Goal: Complete application form

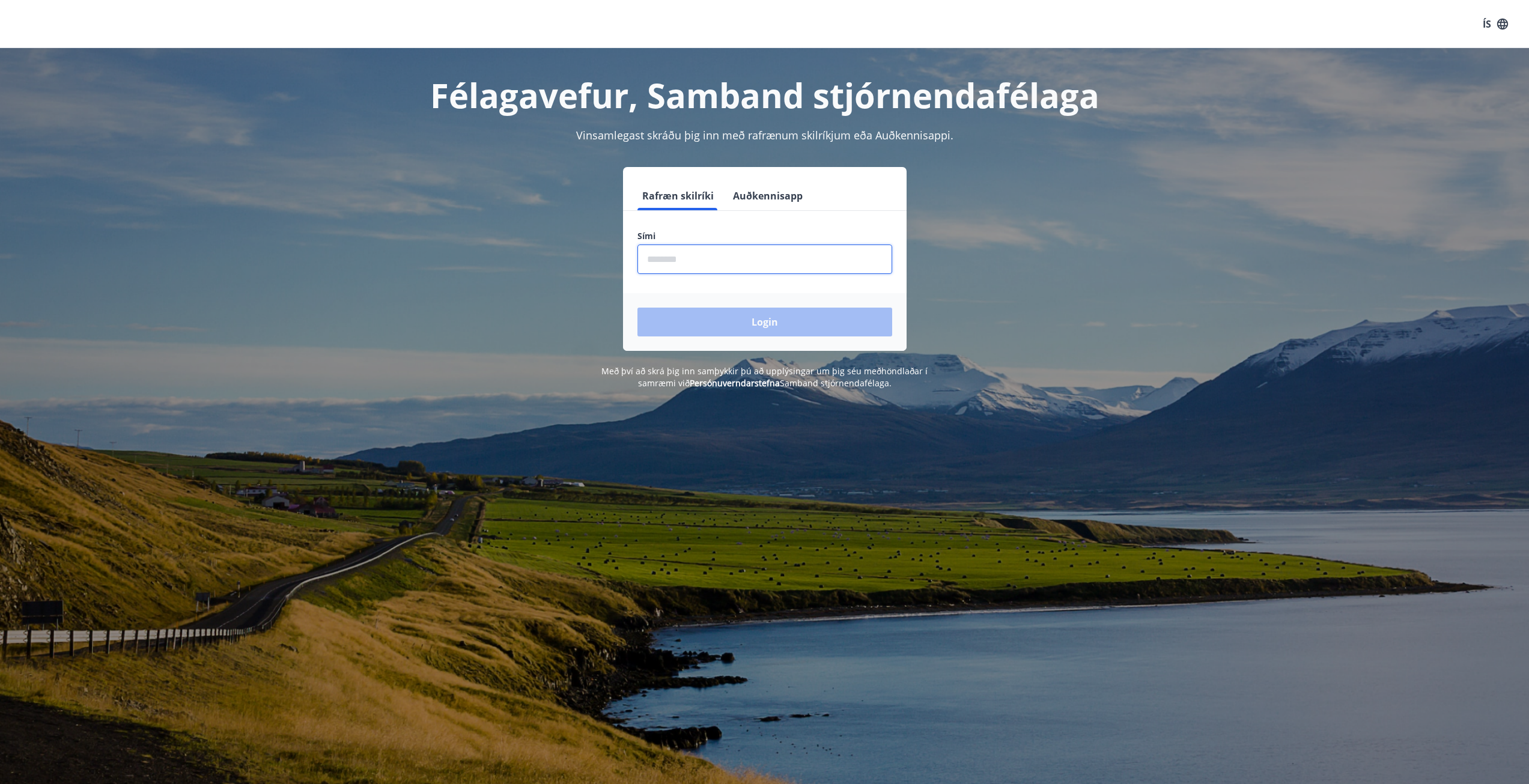
click at [715, 262] on input "phone" at bounding box center [764, 259] width 254 height 29
type input "********"
click at [637, 308] on button "Login" at bounding box center [764, 322] width 254 height 29
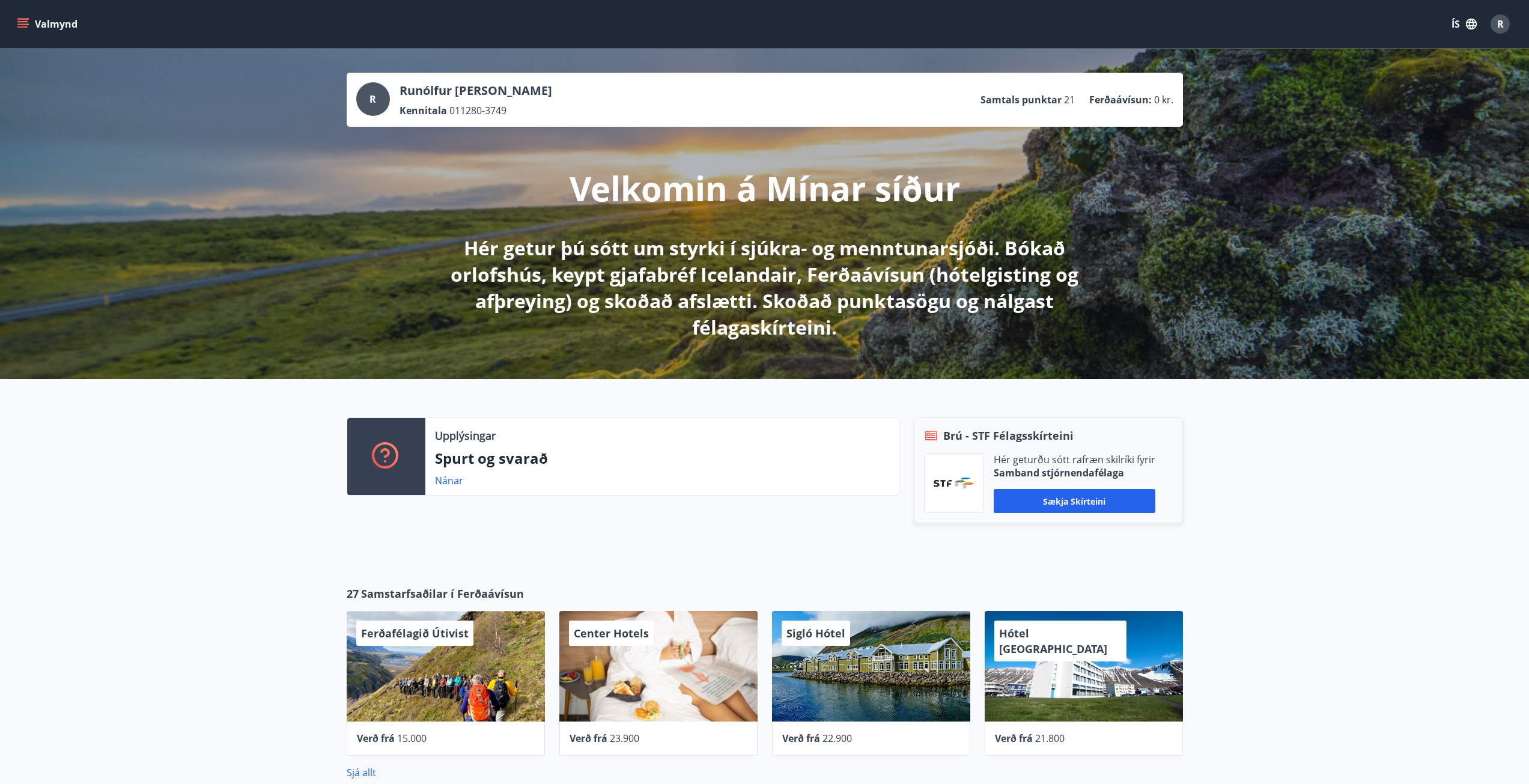
click at [23, 27] on icon "menu" at bounding box center [23, 27] width 11 height 1
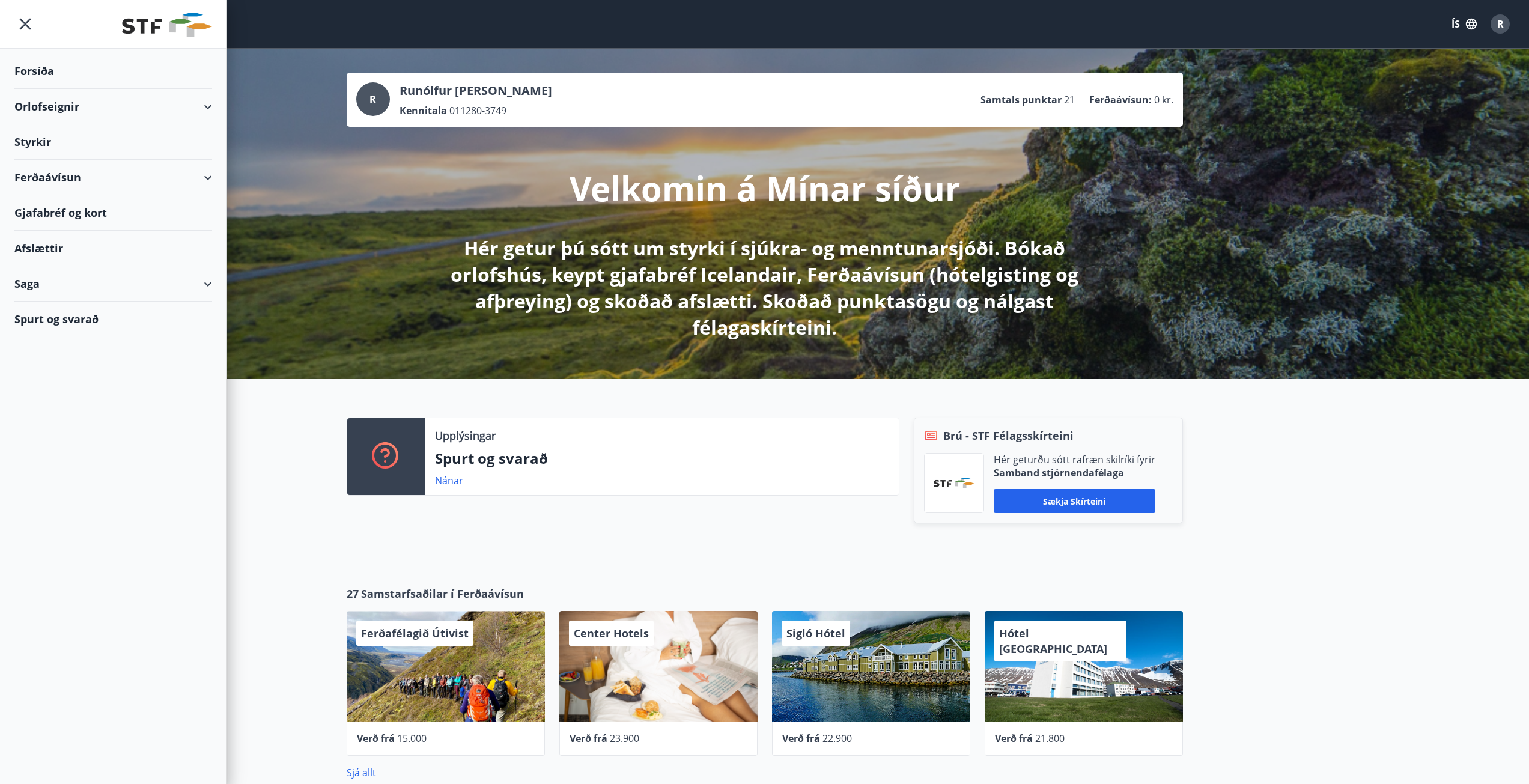
click at [87, 146] on div "Styrkir" at bounding box center [114, 142] width 198 height 35
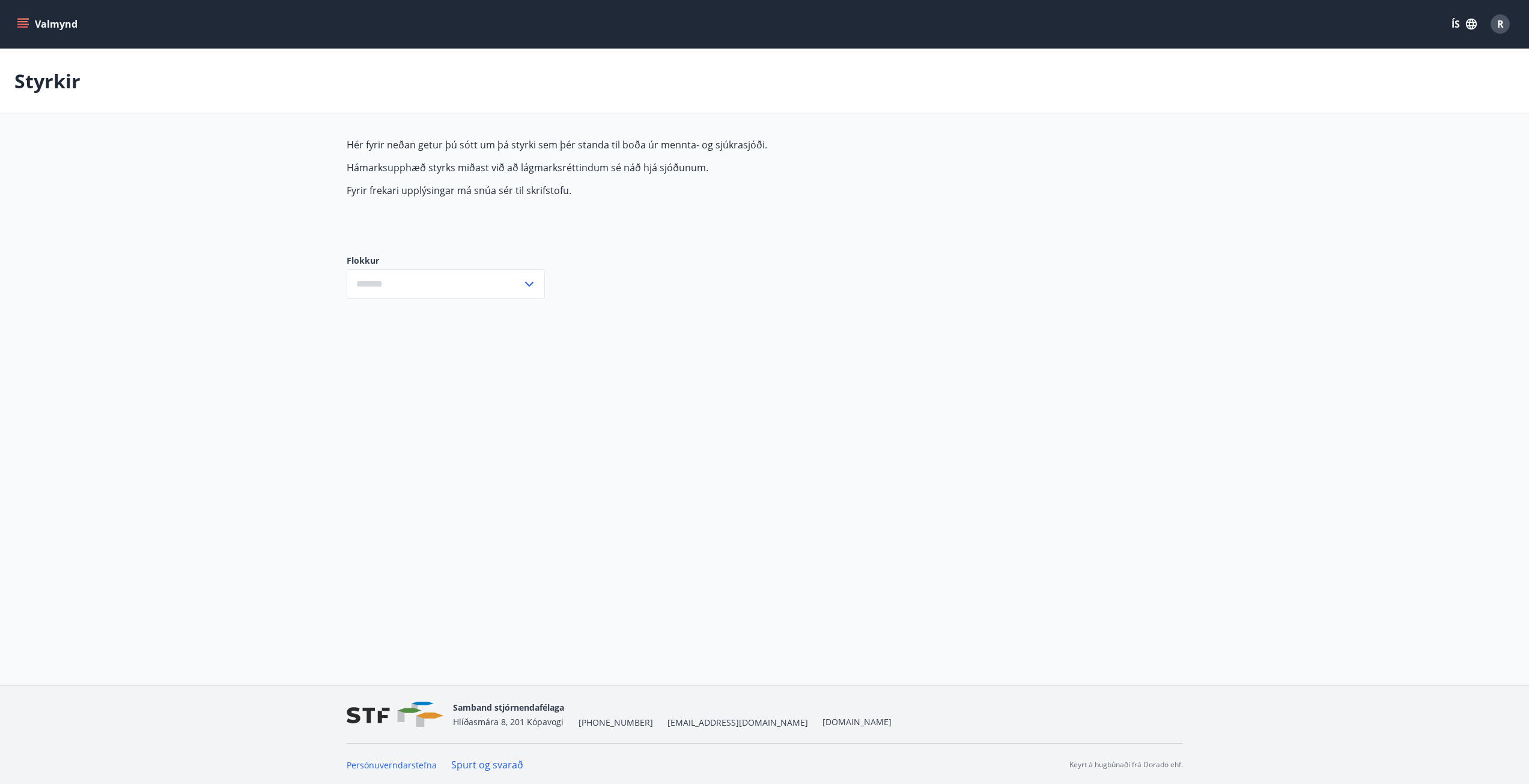
type input "***"
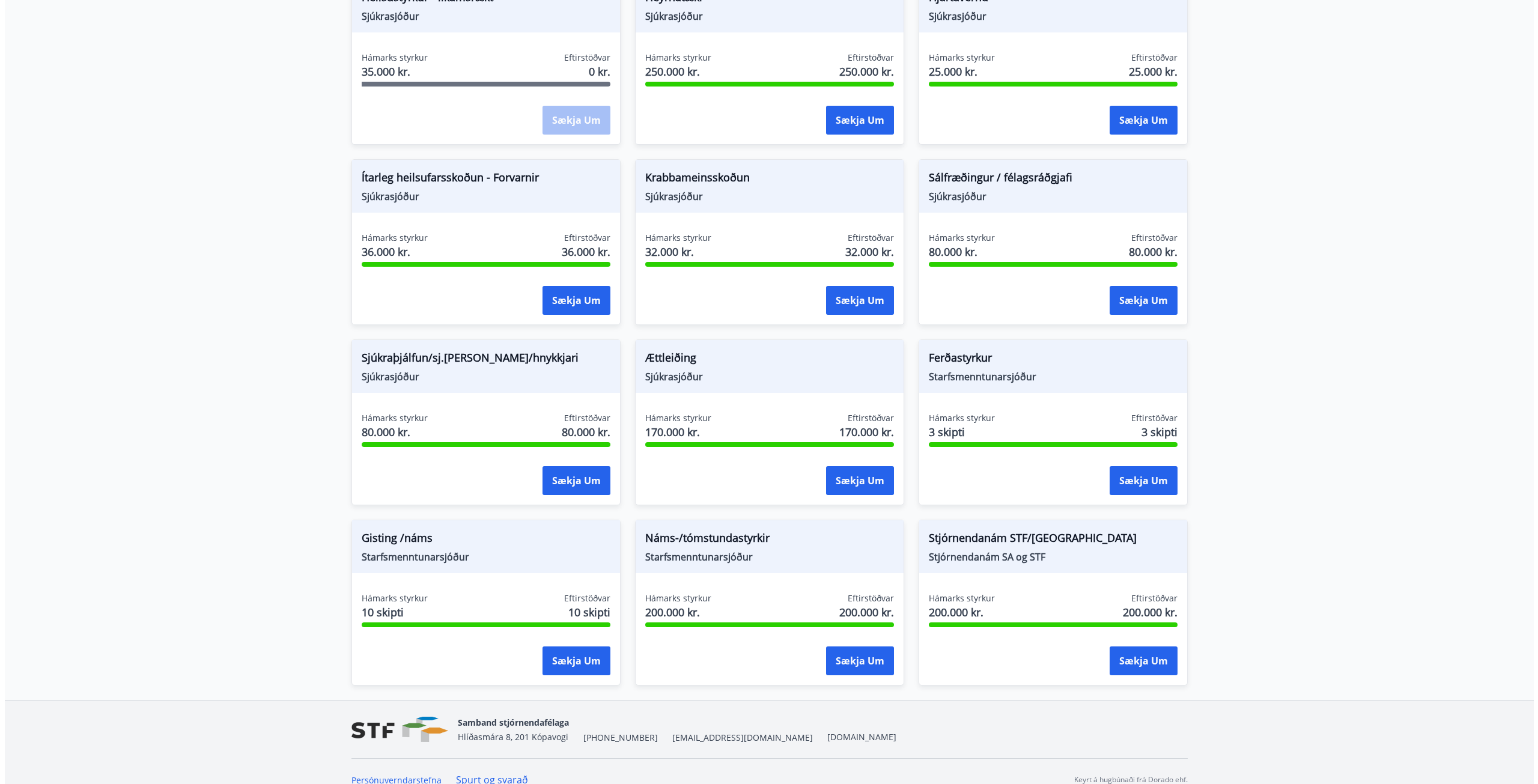
scroll to position [715, 0]
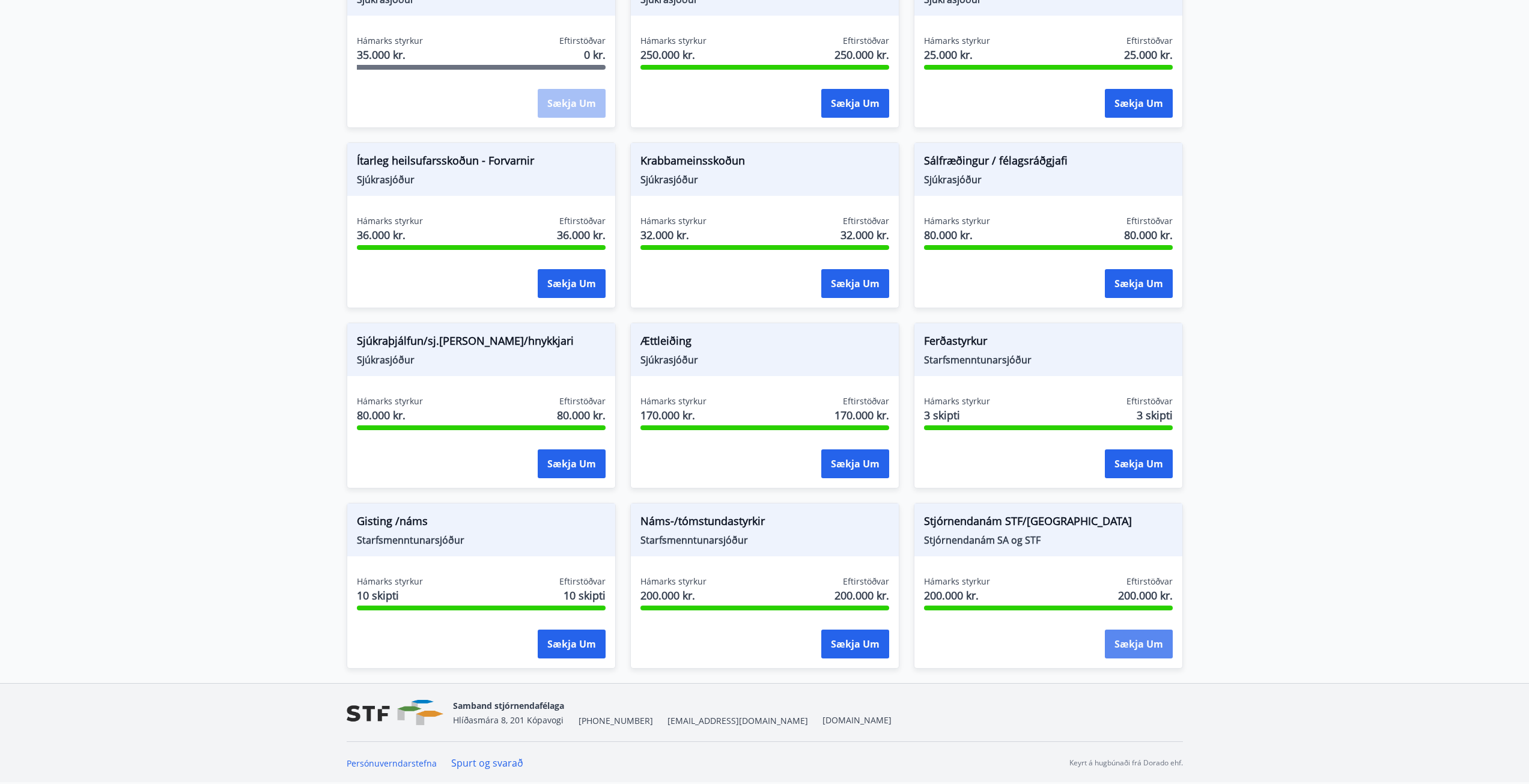
click at [1133, 642] on button "Sækja um" at bounding box center [1139, 644] width 68 height 29
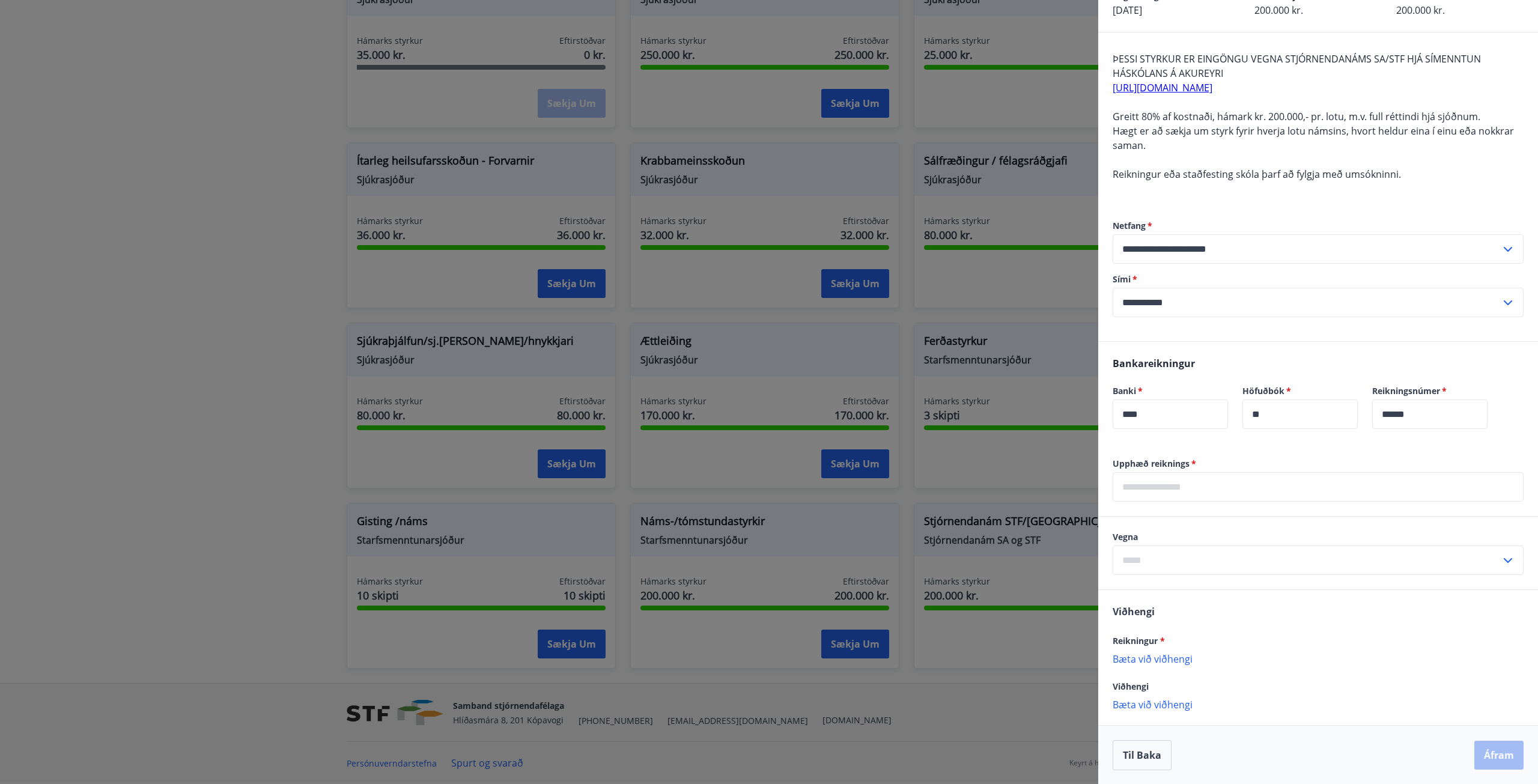
scroll to position [75, 0]
click at [1221, 484] on input "text" at bounding box center [1318, 486] width 411 height 29
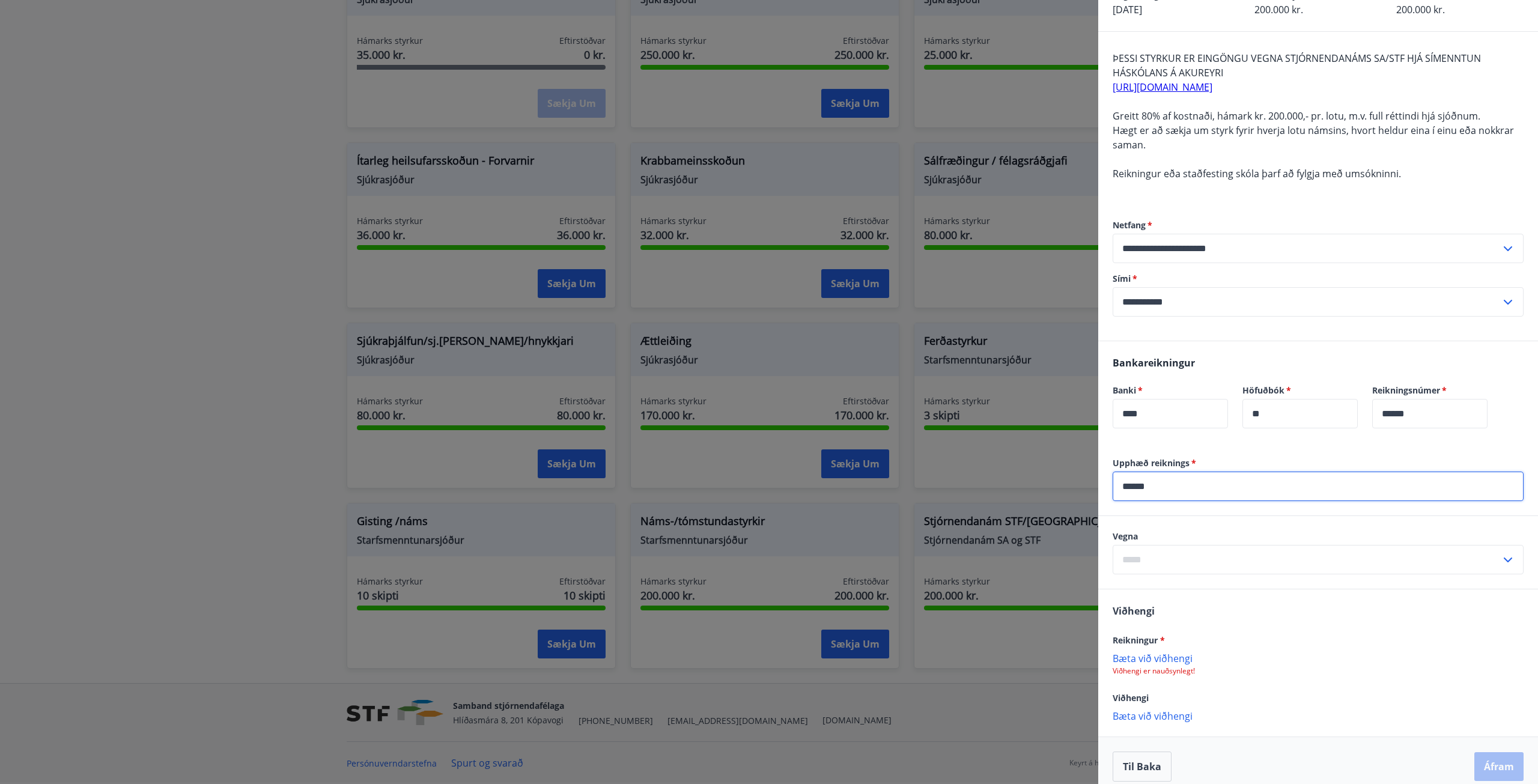
type input "******"
click at [1239, 556] on input "text" at bounding box center [1306, 560] width 388 height 29
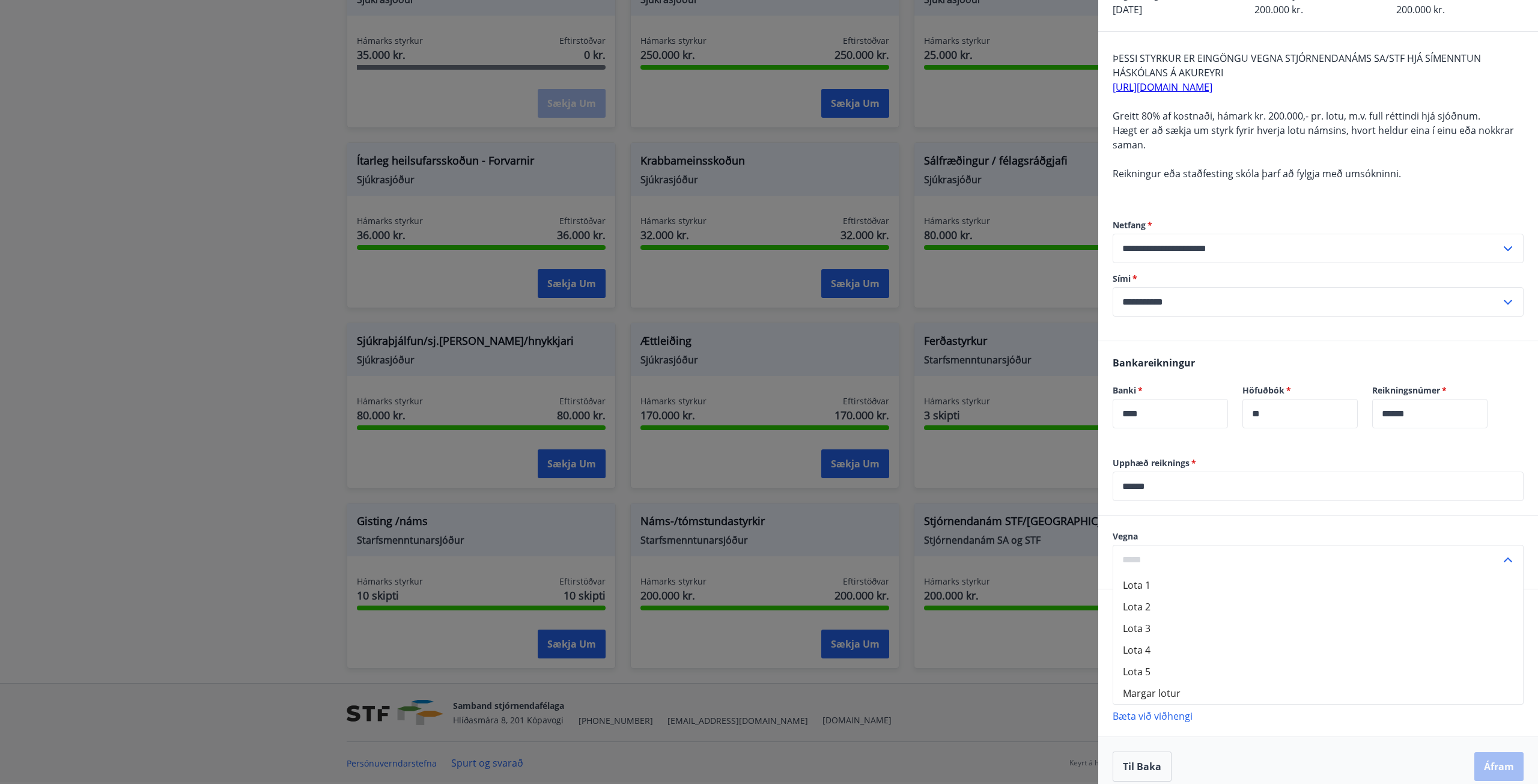
click at [1149, 627] on li "Lota 3" at bounding box center [1318, 628] width 409 height 21
type input "******"
click at [1161, 658] on p "Bæta við viðhengi" at bounding box center [1318, 658] width 411 height 12
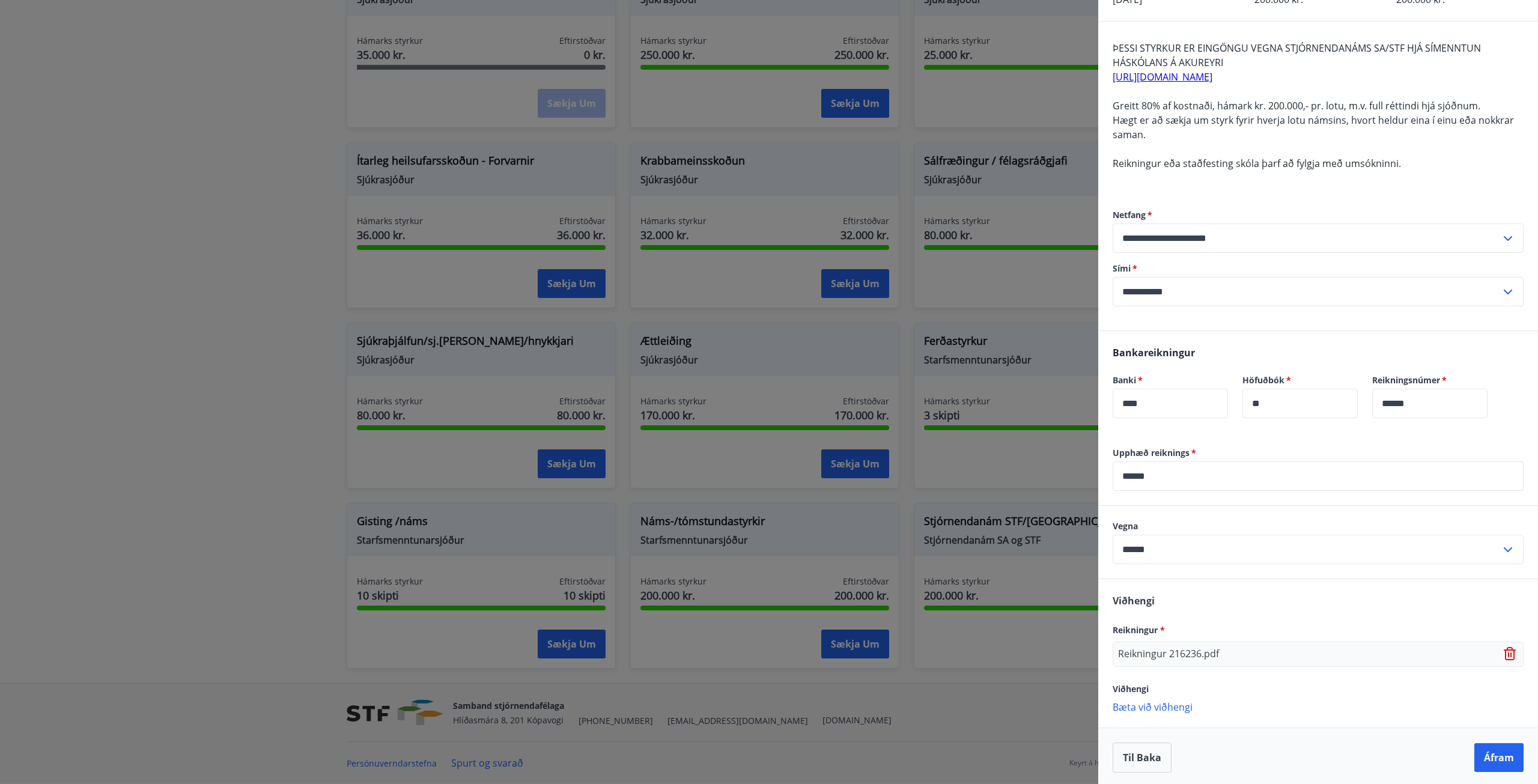
scroll to position [89, 0]
click at [1489, 750] on button "Áfram" at bounding box center [1499, 754] width 49 height 29
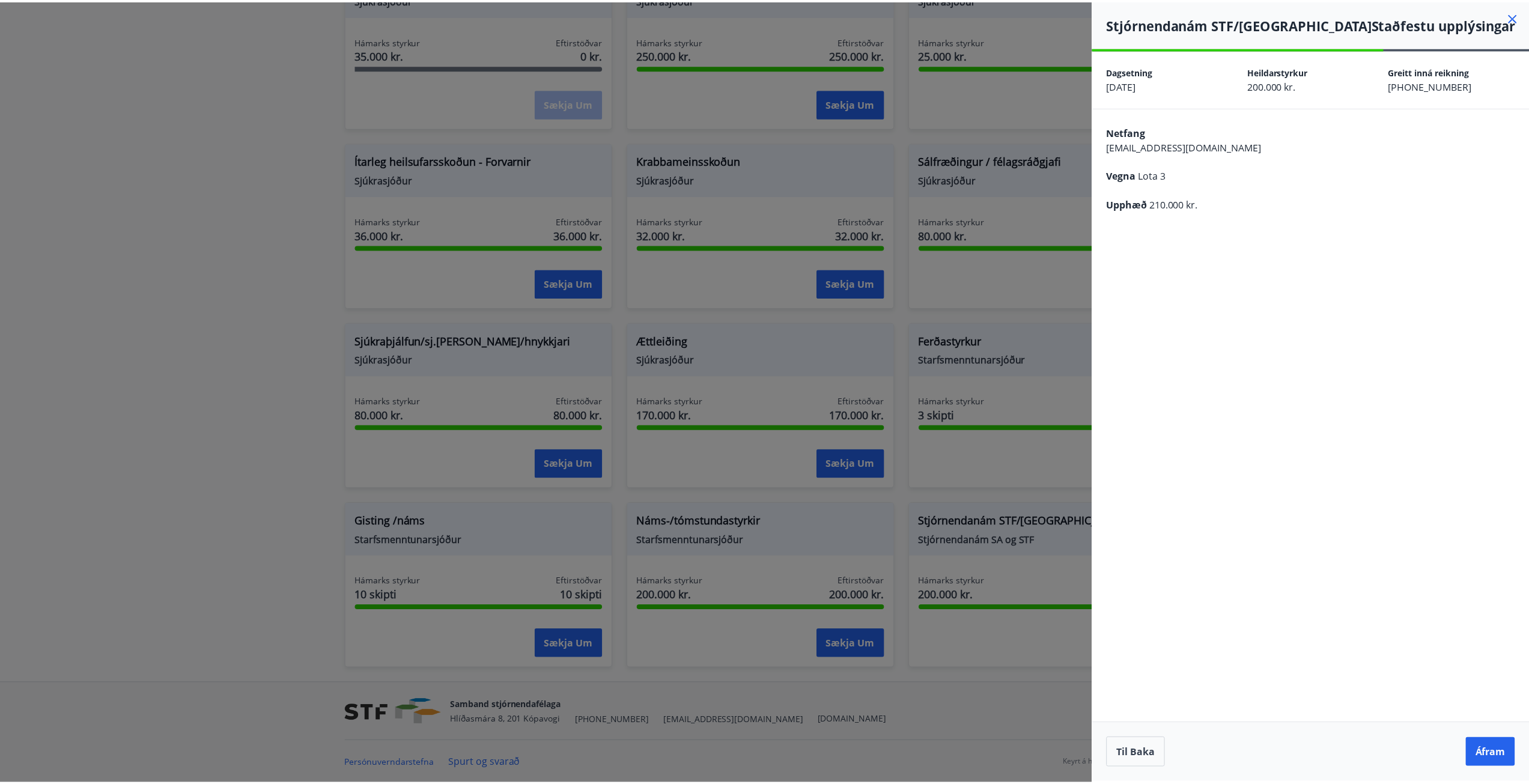
scroll to position [0, 0]
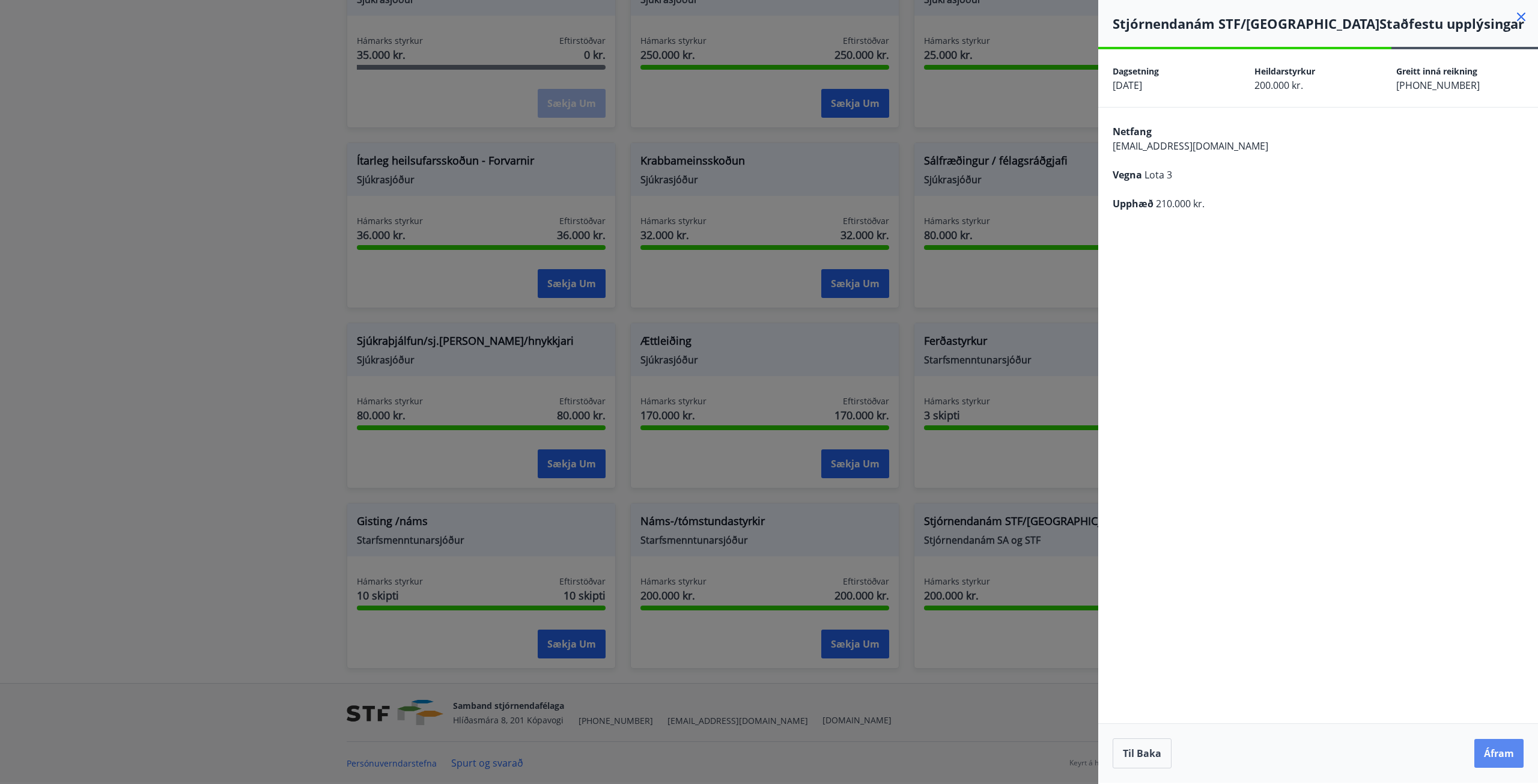
click at [1493, 753] on button "Áfram" at bounding box center [1499, 753] width 49 height 29
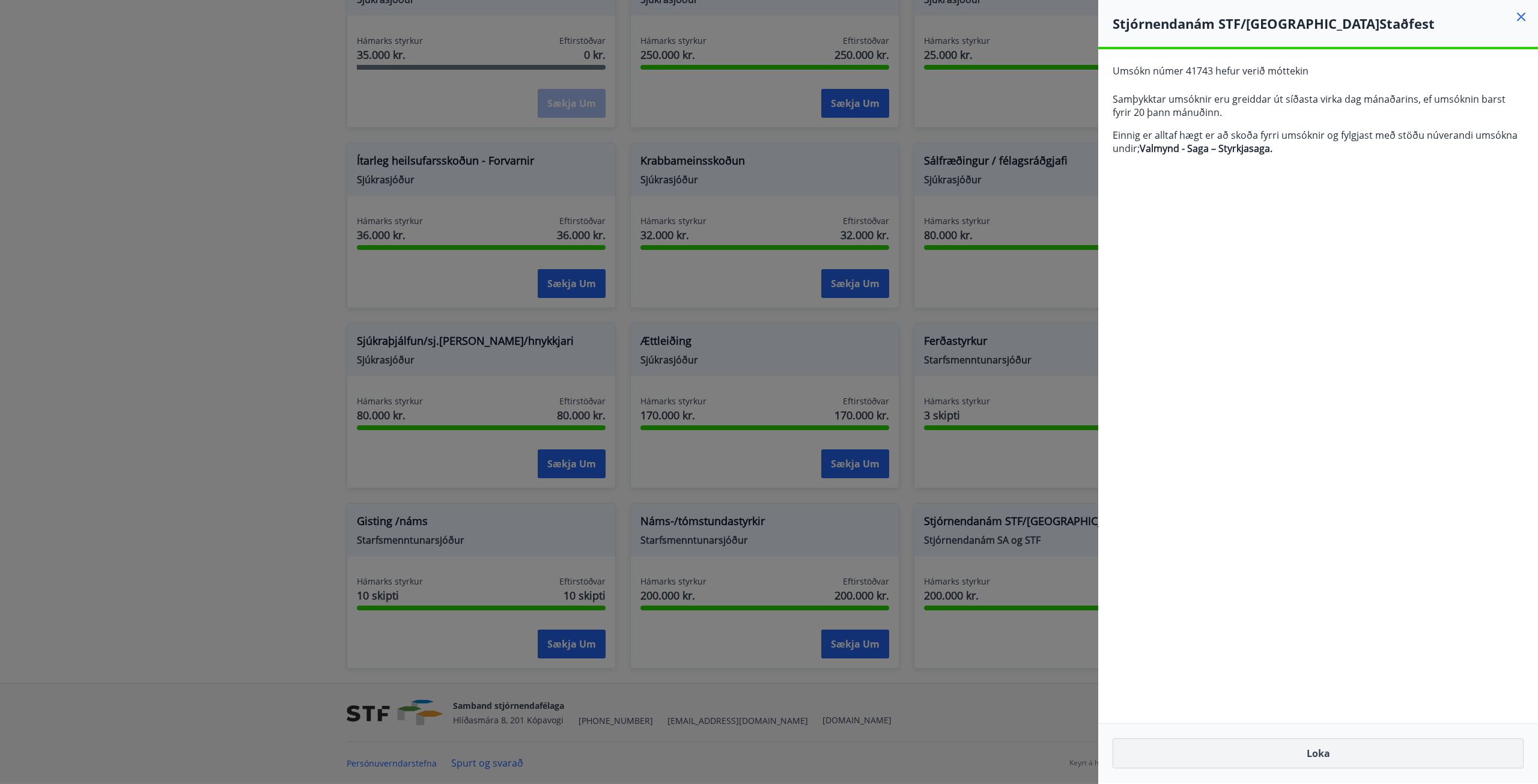
click at [1354, 754] on button "Loka" at bounding box center [1318, 753] width 411 height 30
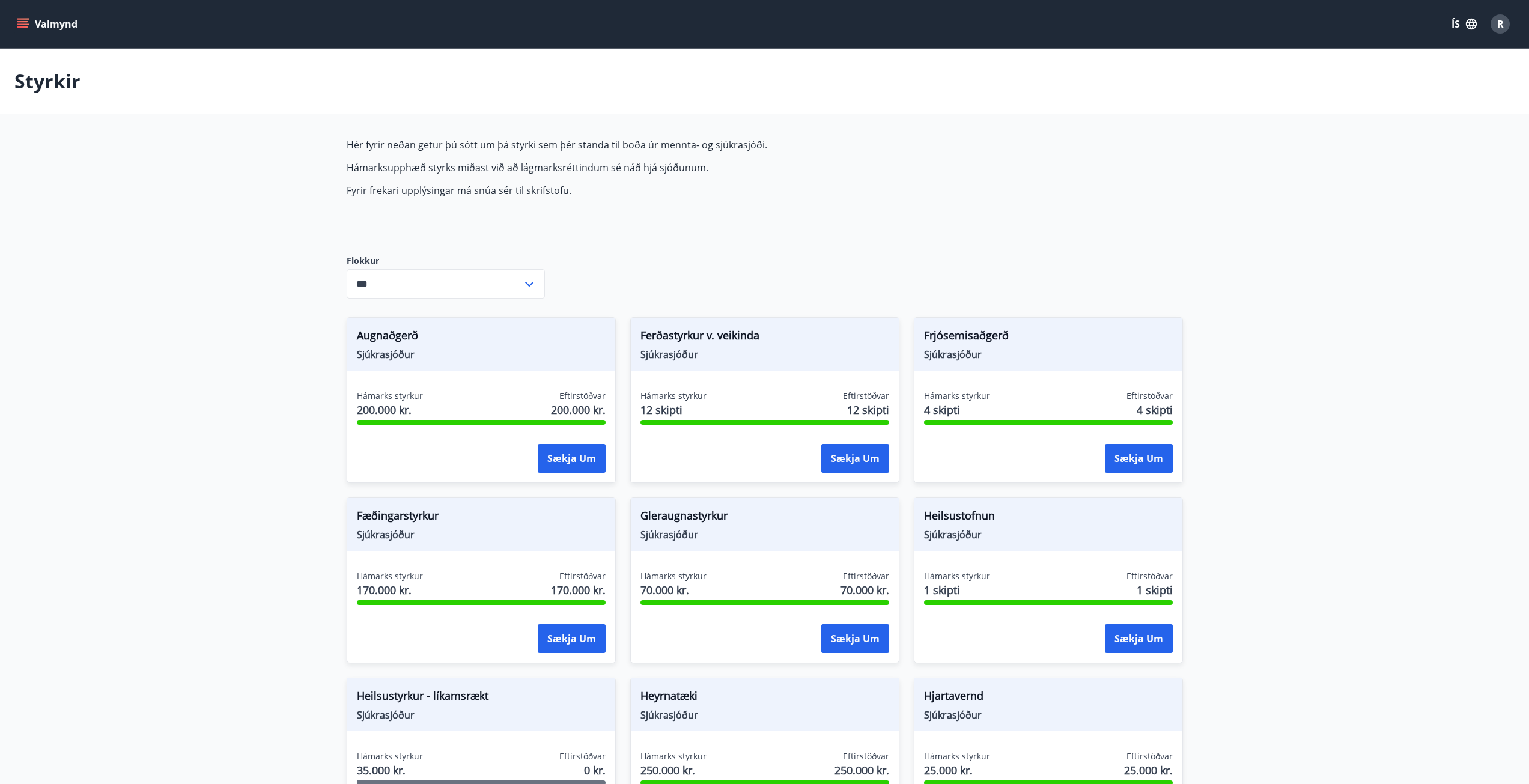
click at [19, 21] on icon "menu" at bounding box center [23, 21] width 11 height 1
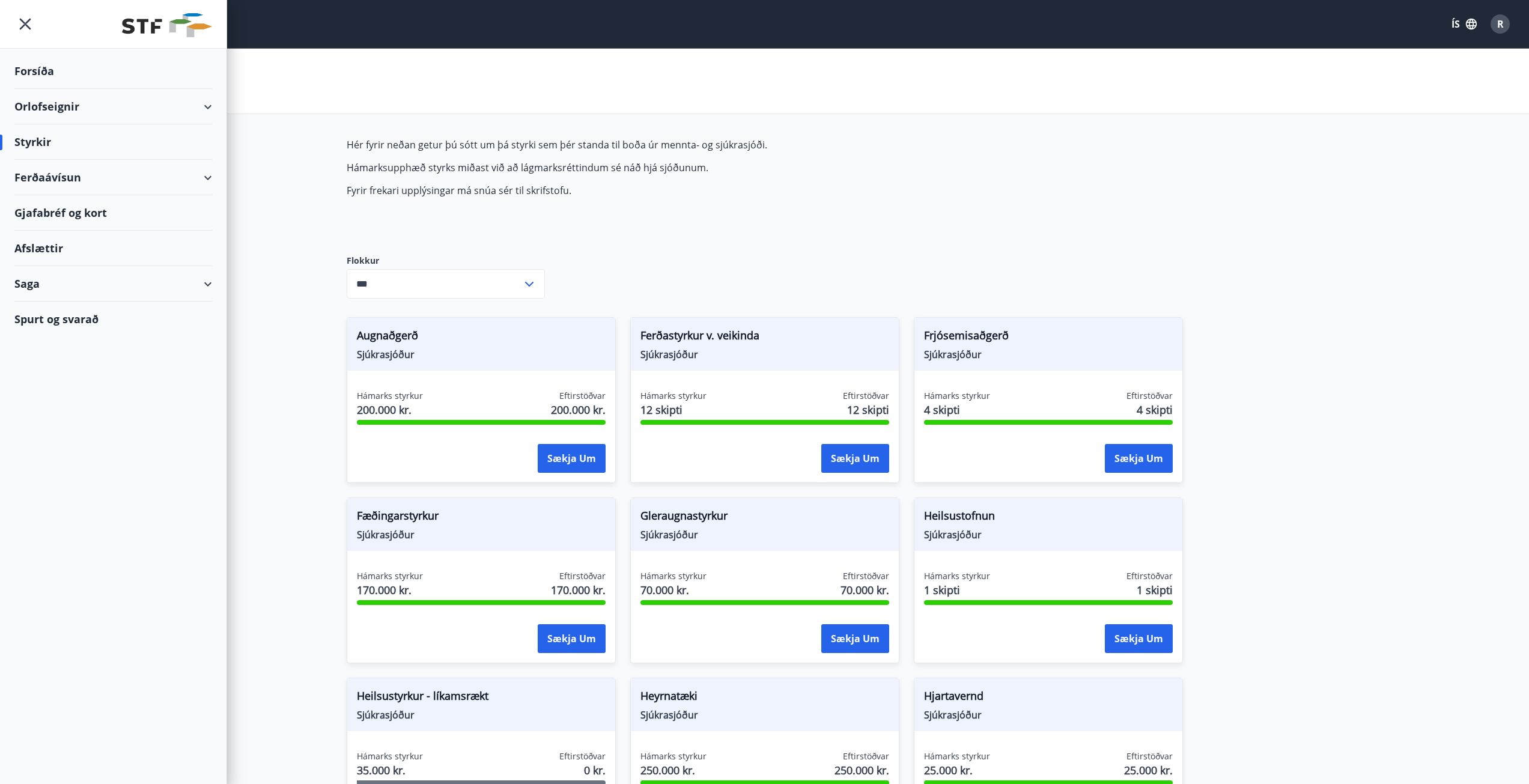
click at [758, 75] on div "Styrkir" at bounding box center [764, 81] width 1529 height 65
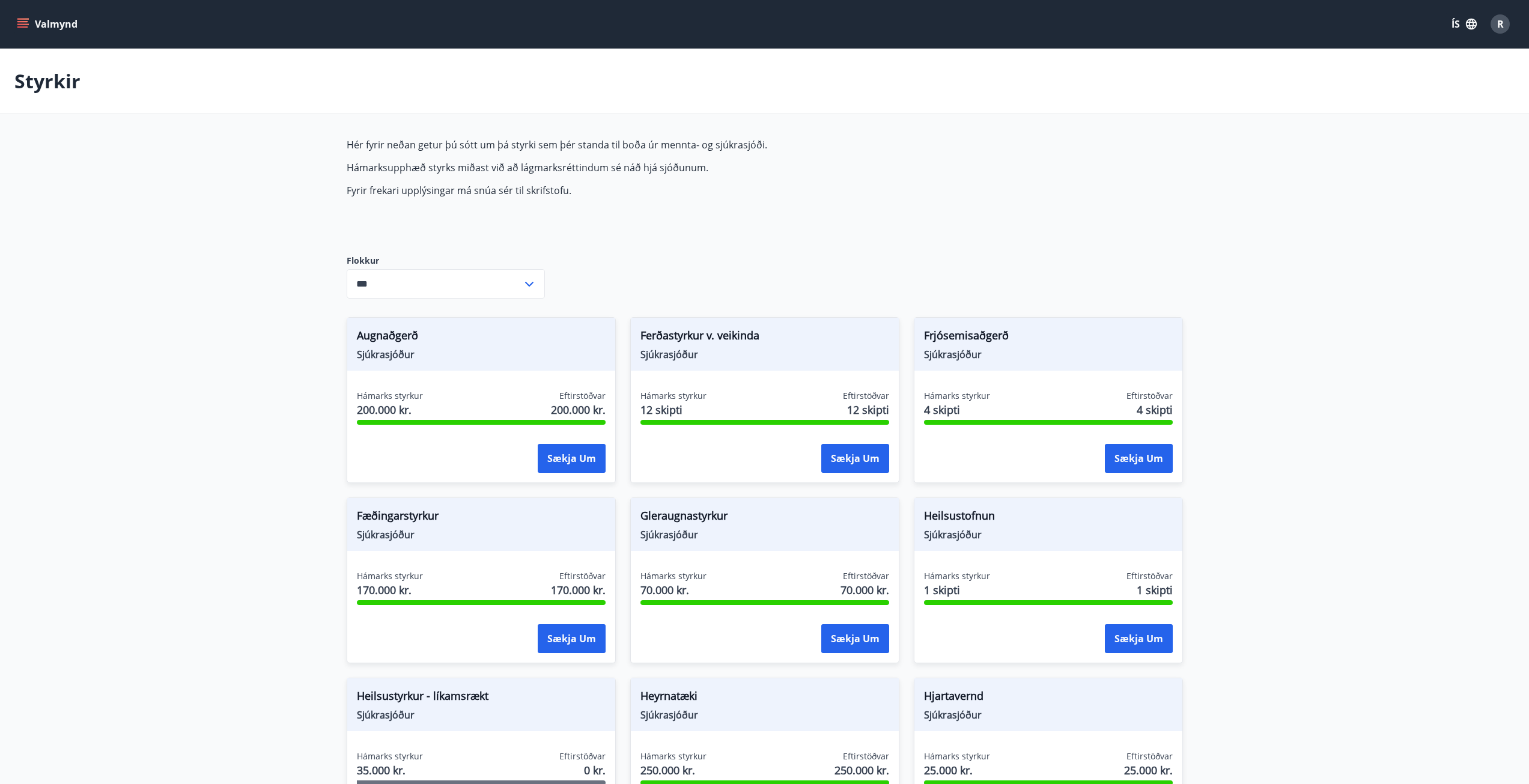
click at [25, 18] on icon "menu" at bounding box center [23, 24] width 12 height 12
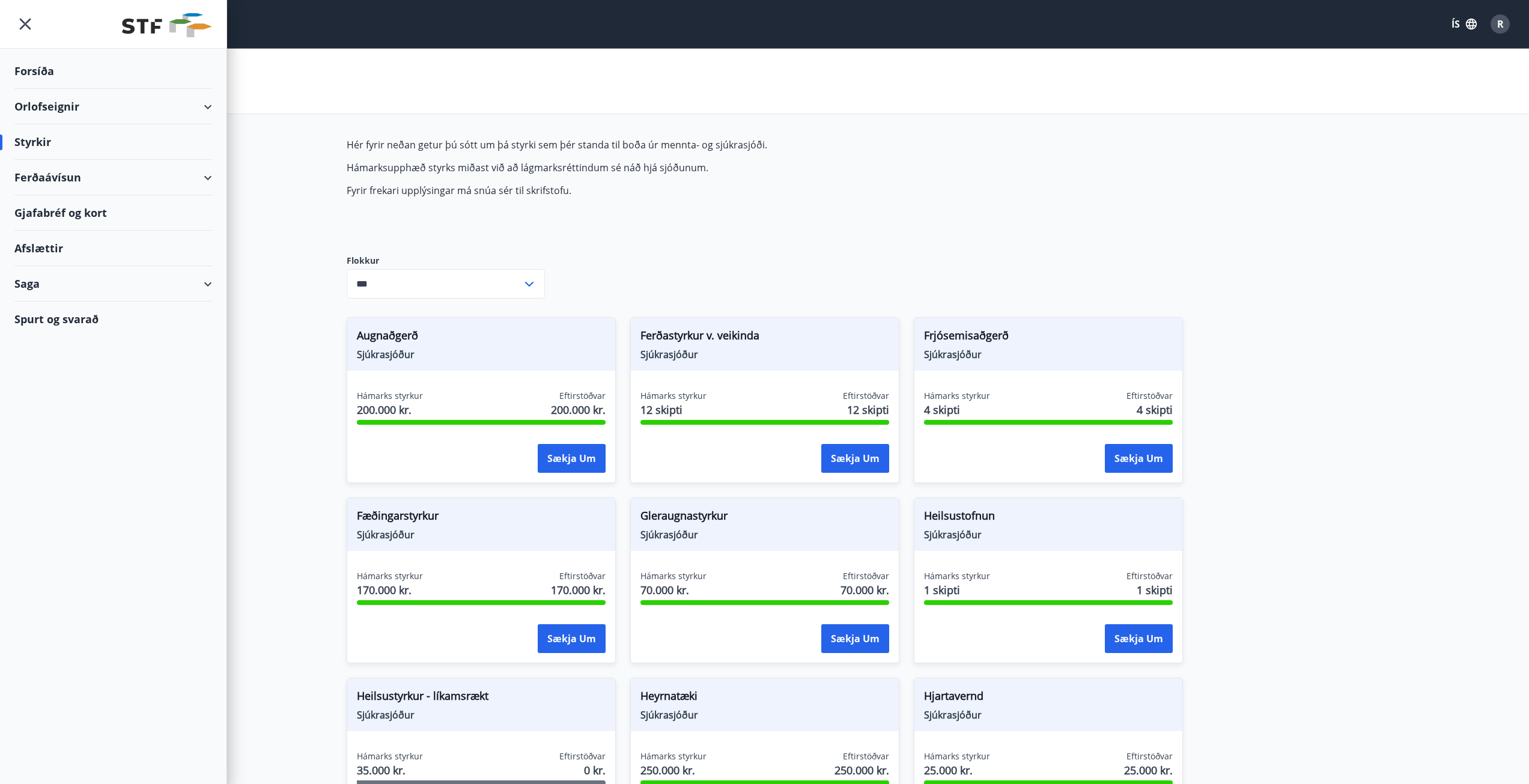
click at [58, 139] on div "Styrkir" at bounding box center [114, 142] width 198 height 35
click at [79, 211] on div "Gjafabréf og kort" at bounding box center [114, 212] width 198 height 35
click at [56, 246] on div "Afslættir" at bounding box center [114, 248] width 198 height 35
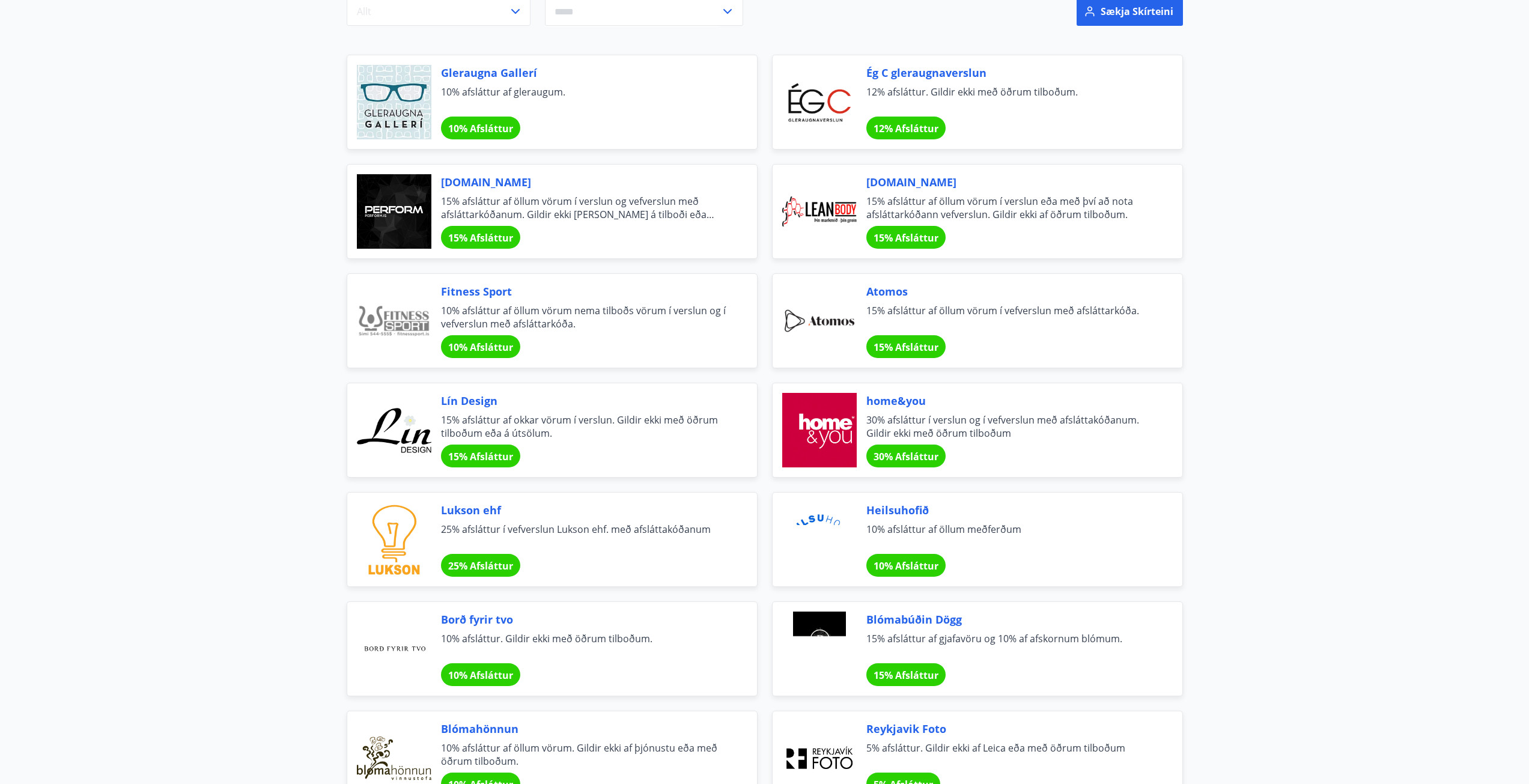
scroll to position [240, 0]
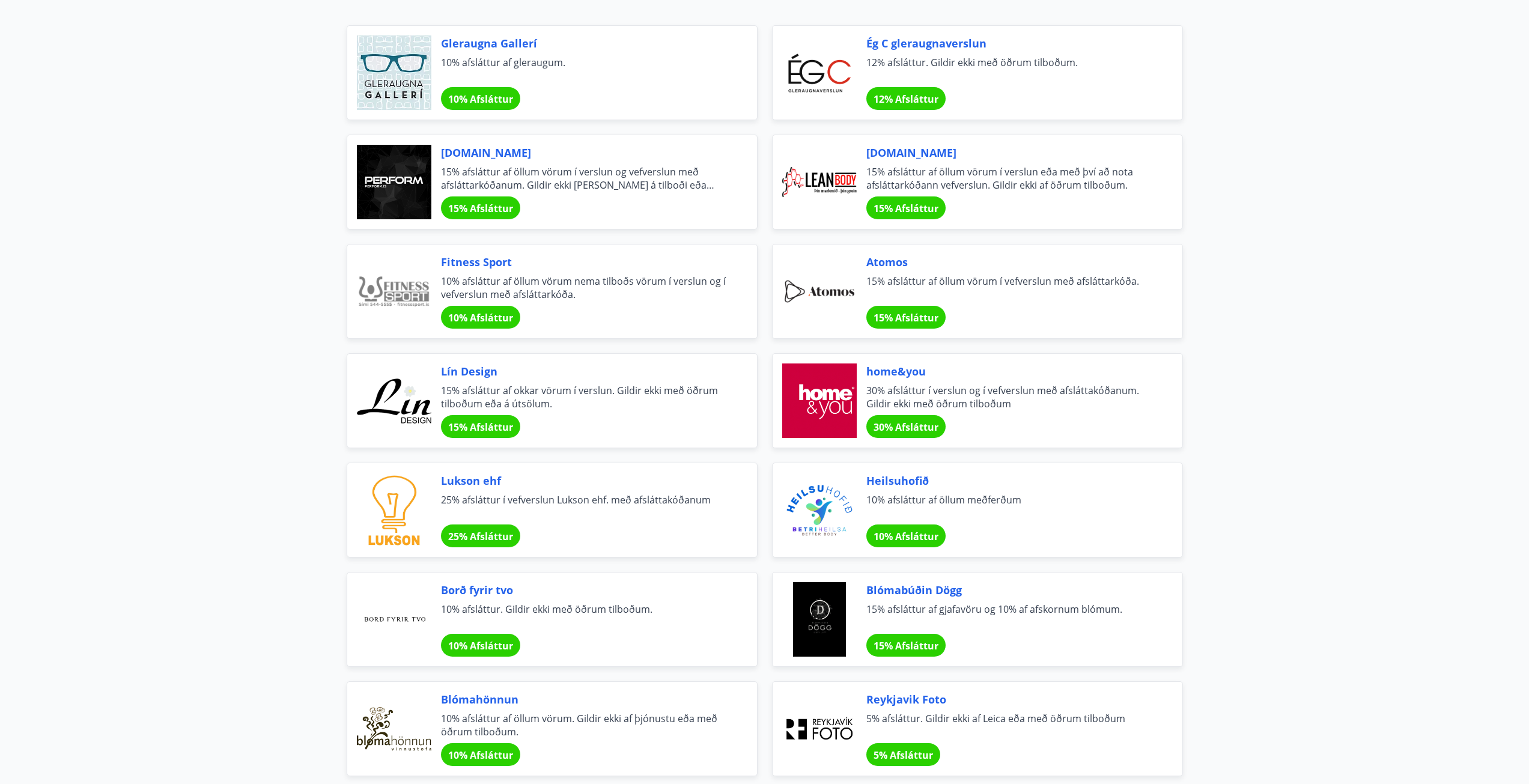
click at [902, 372] on span "home&you" at bounding box center [1010, 371] width 287 height 15
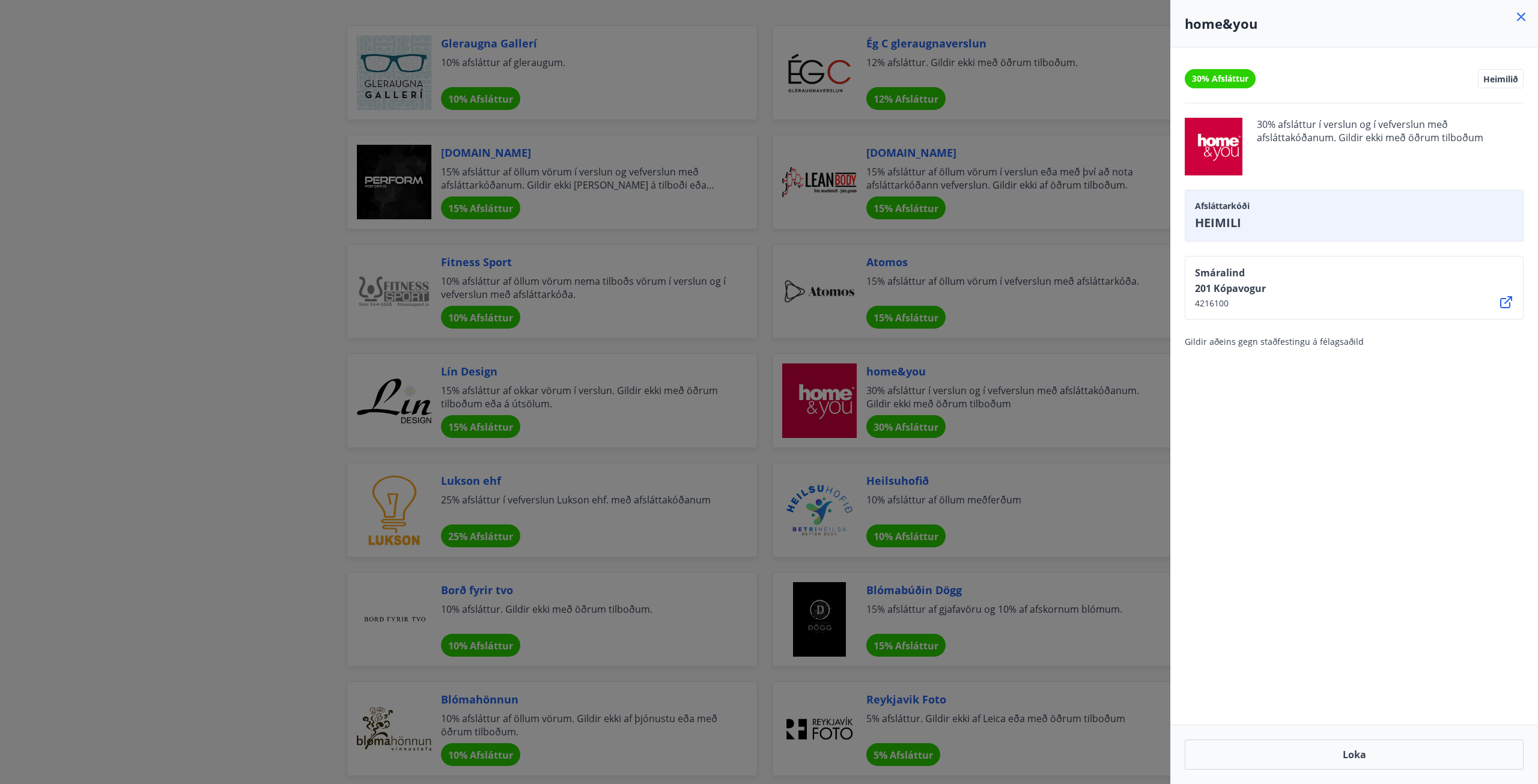
click at [1093, 426] on div at bounding box center [769, 392] width 1538 height 784
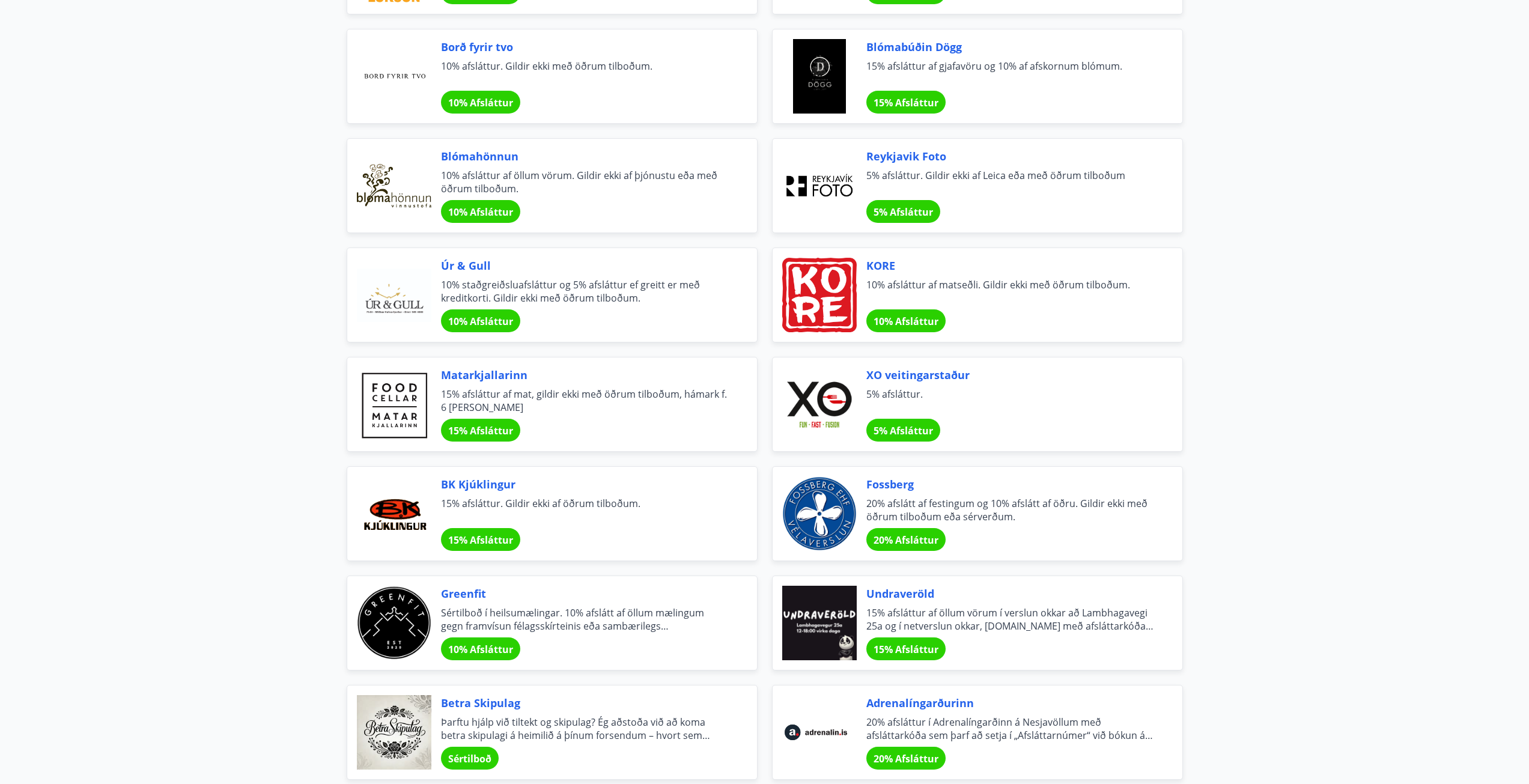
scroll to position [0, 0]
